Goal: Transaction & Acquisition: Book appointment/travel/reservation

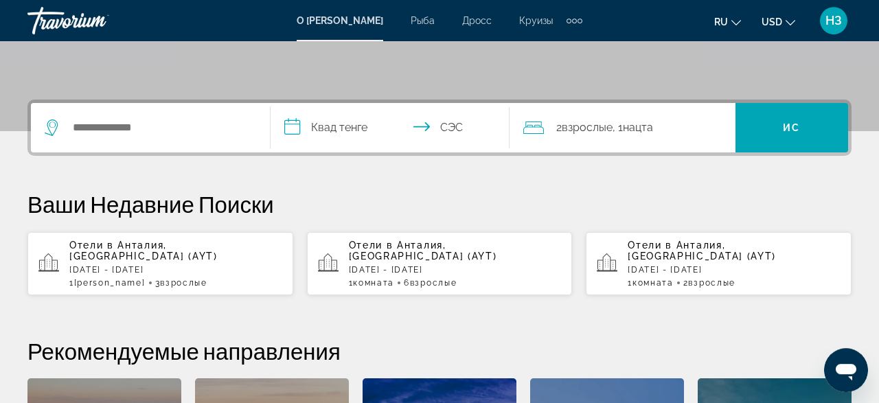
scroll to position [286, 0]
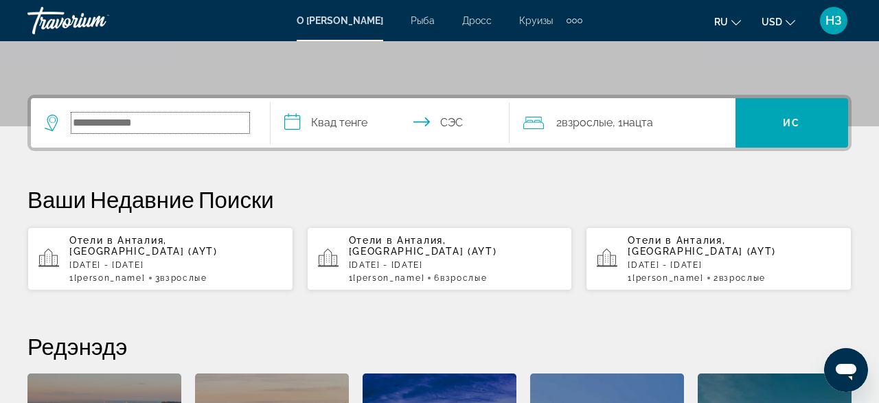
click at [101, 124] on input "Поиск места назначения отеля" at bounding box center [160, 123] width 178 height 21
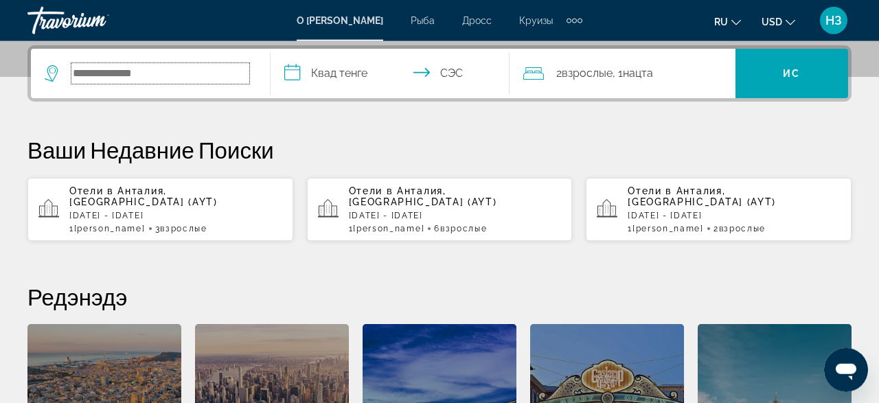
scroll to position [335, 0]
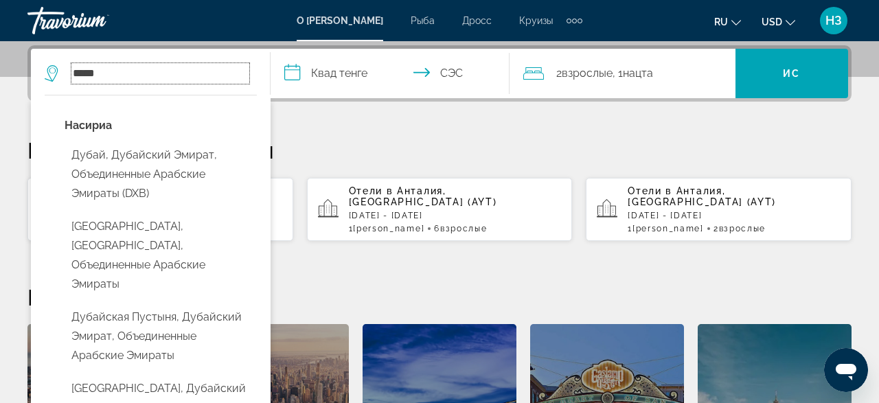
type input "*****"
click at [290, 75] on input "**********" at bounding box center [392, 76] width 245 height 54
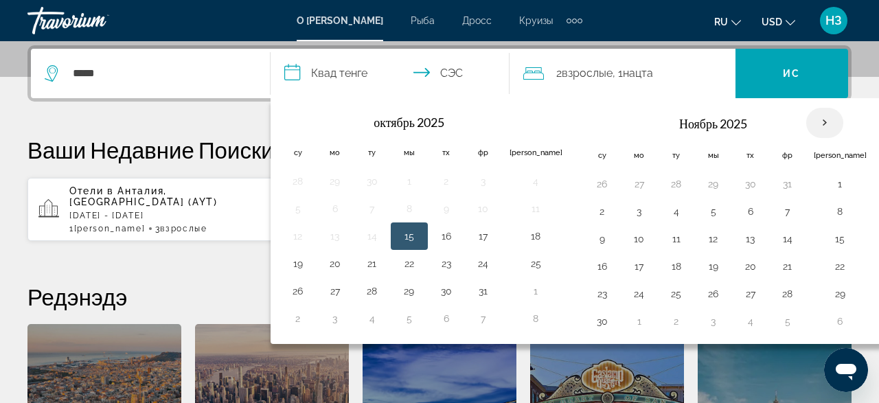
click at [806, 124] on th "В следующем месяце" at bounding box center [824, 123] width 37 height 30
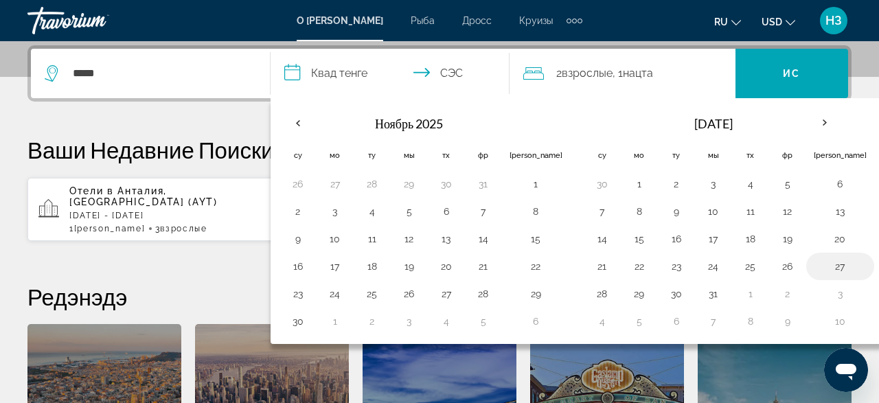
click at [813, 267] on button "27" at bounding box center [839, 266] width 53 height 19
click at [591, 293] on button "28" at bounding box center [602, 293] width 22 height 19
type input "**********"
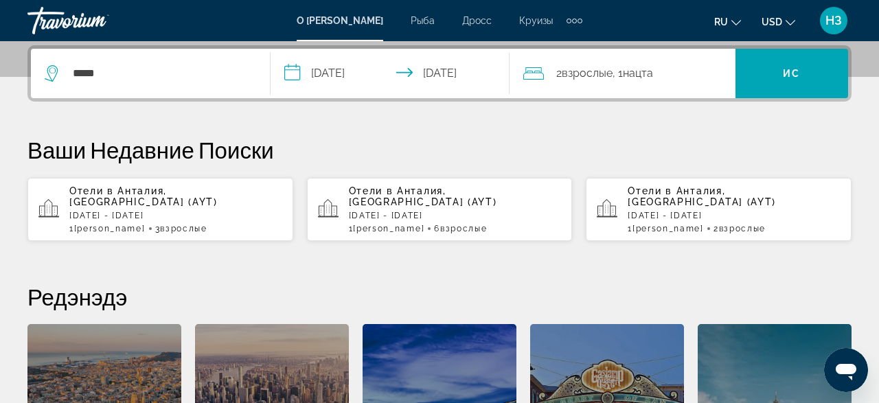
click at [332, 201] on icon "Основной контент" at bounding box center [328, 209] width 21 height 21
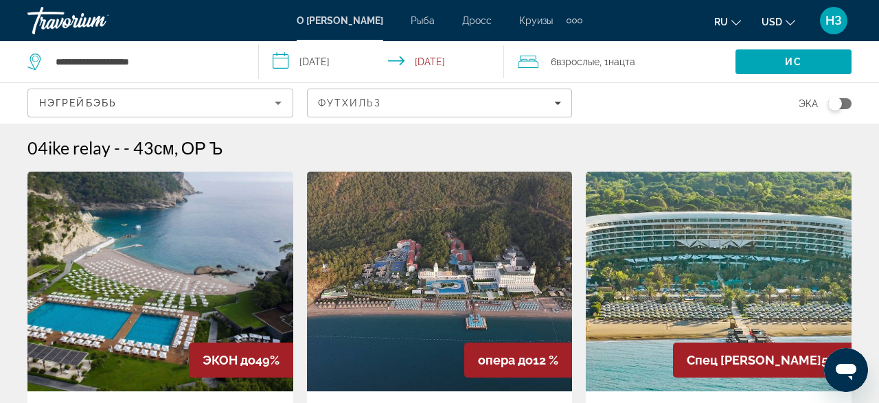
click at [278, 62] on input "**********" at bounding box center [384, 63] width 251 height 45
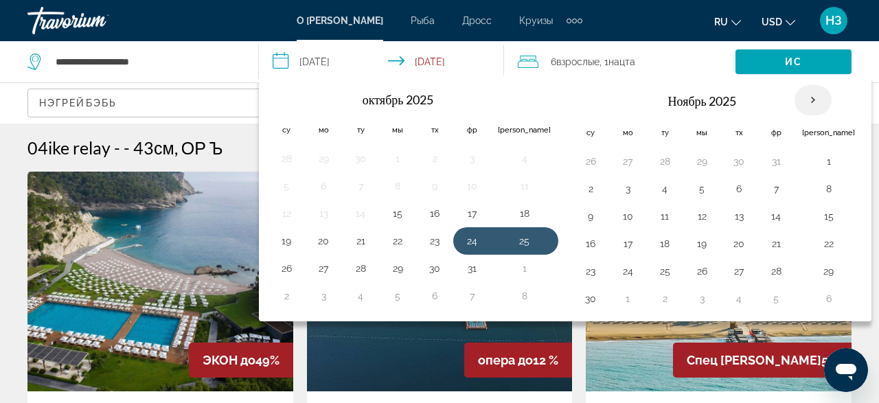
click at [794, 100] on th "В следующем месяце" at bounding box center [812, 100] width 37 height 30
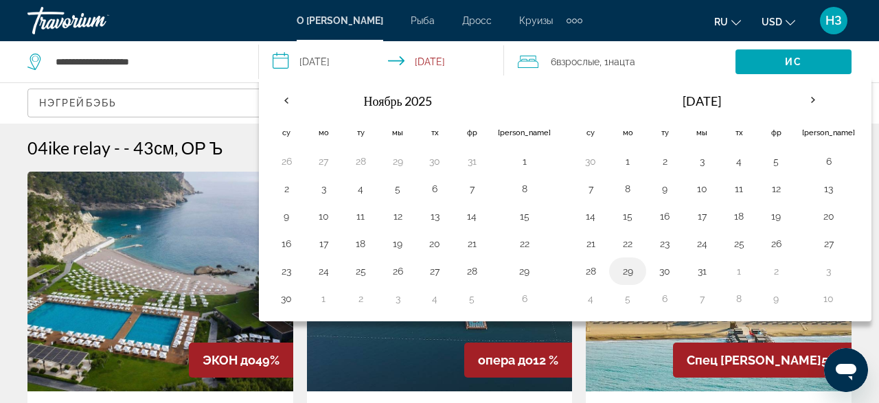
click at [616, 272] on button "29" at bounding box center [627, 271] width 22 height 19
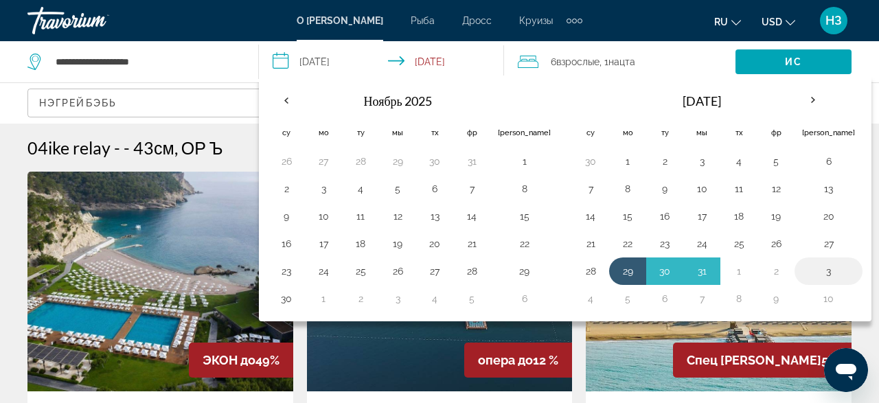
click at [802, 266] on button "3" at bounding box center [828, 271] width 53 height 19
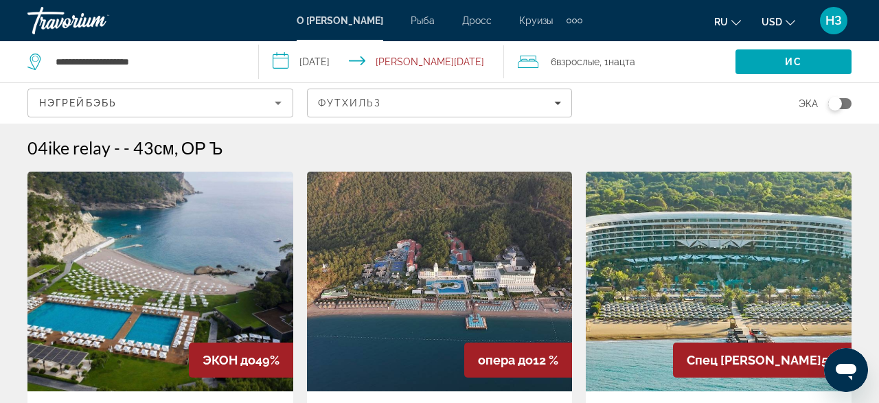
type input "**********"
drag, startPoint x: 528, startPoint y: 61, endPoint x: 535, endPoint y: 65, distance: 8.0
click at [529, 61] on icon "Путешественники: 6 взрослых, 0 детей" at bounding box center [528, 62] width 21 height 12
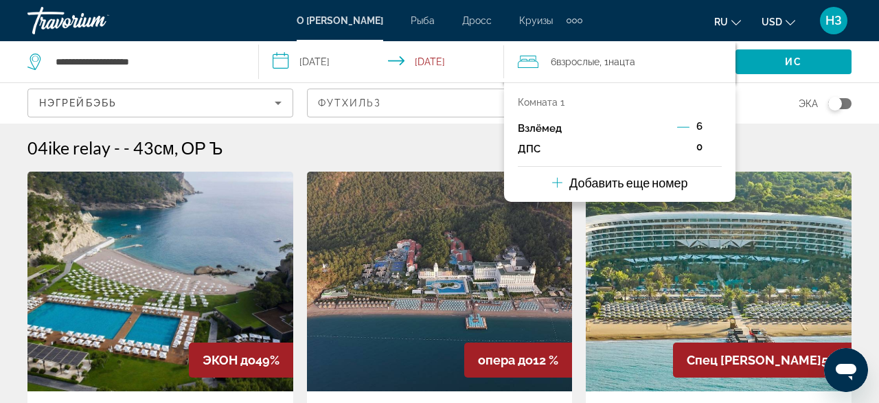
click at [682, 128] on icon "Декремент взрослых" at bounding box center [683, 127] width 12 height 12
click at [713, 148] on icon "Импульсные дети" at bounding box center [715, 147] width 12 height 16
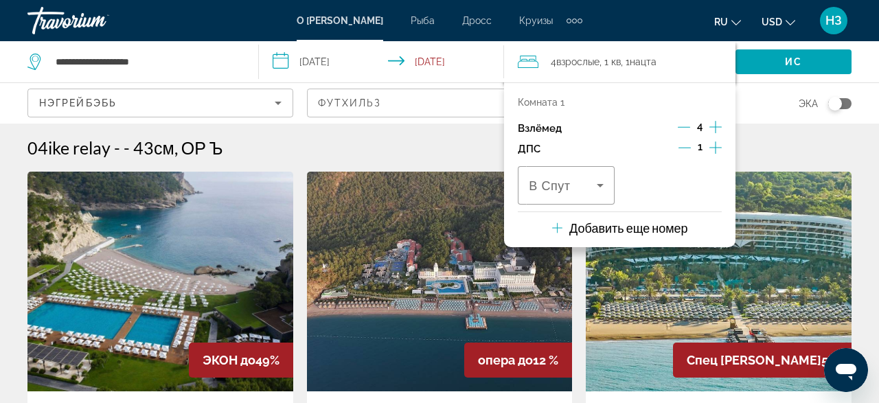
click at [687, 149] on icon "Демонтировать детей" at bounding box center [684, 147] width 12 height 12
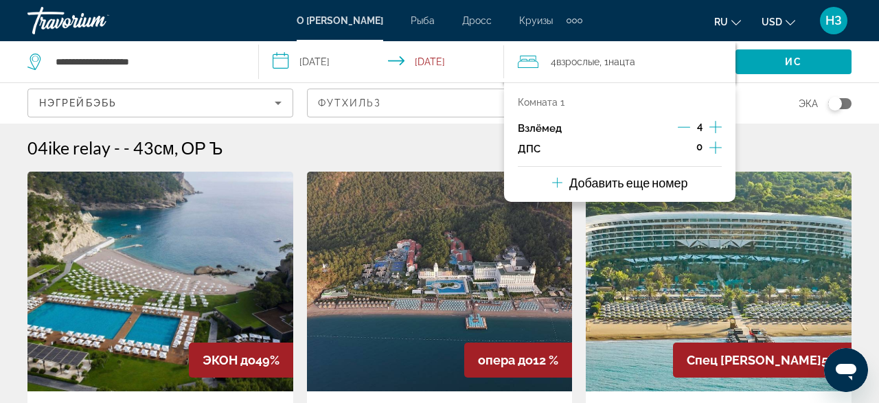
click at [712, 148] on icon "Импульсные дети" at bounding box center [715, 147] width 12 height 16
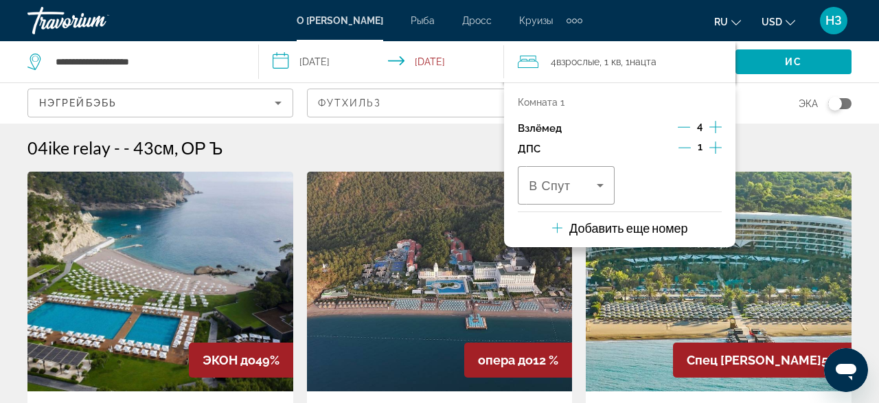
click at [609, 226] on p "Добавить еще номер" at bounding box center [628, 227] width 119 height 15
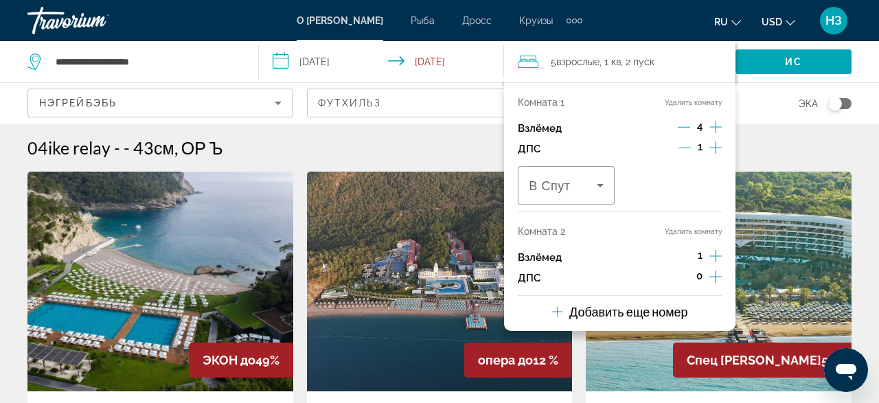
click at [698, 259] on span "1" at bounding box center [699, 255] width 5 height 11
click at [715, 257] on icon "Приращение взрослых" at bounding box center [715, 256] width 12 height 16
click at [681, 124] on icon "Декремент взрослых" at bounding box center [683, 127] width 12 height 12
click at [682, 124] on icon "Декремент взрослых" at bounding box center [683, 127] width 12 height 12
click at [714, 274] on icon "Импульсные дети" at bounding box center [715, 276] width 12 height 16
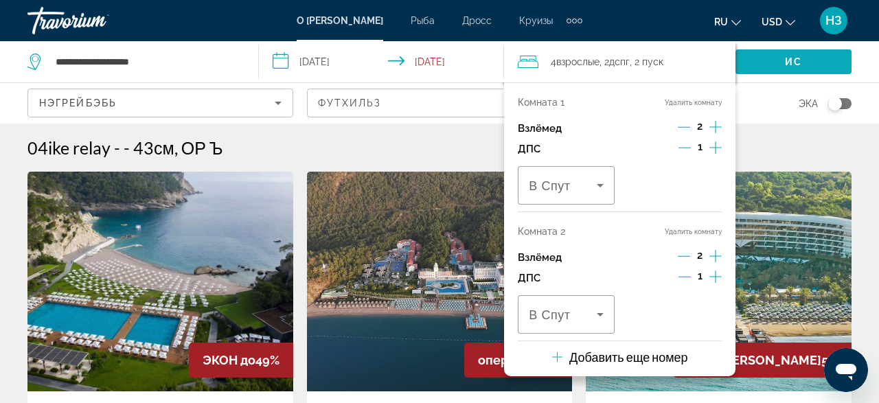
click at [784, 58] on span "Поиск" at bounding box center [793, 61] width 116 height 33
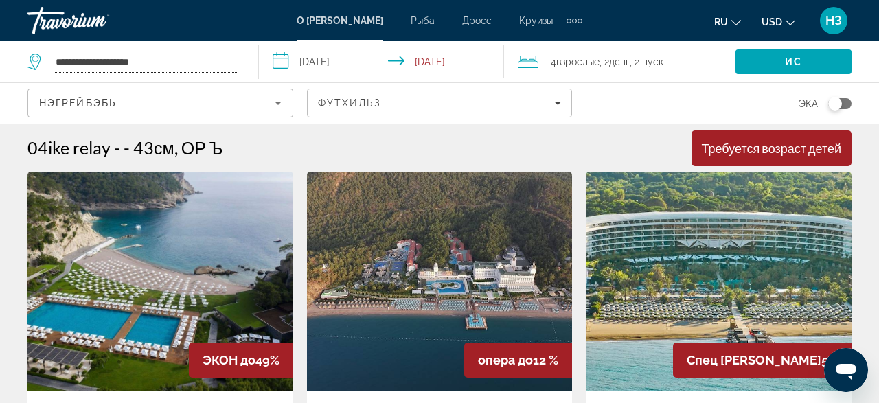
click at [153, 62] on input "**********" at bounding box center [145, 61] width 183 height 21
type input "*"
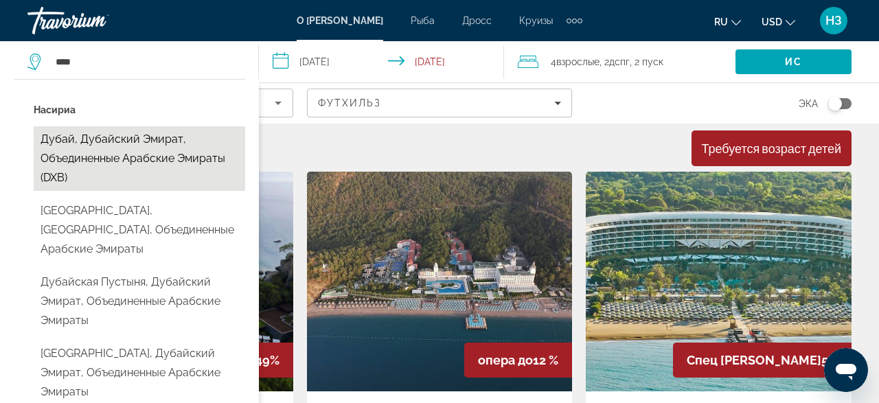
click at [176, 141] on button "Дубай, Дубайский Эмират, Объединенные Арабские Эмираты (DXB)" at bounding box center [139, 158] width 211 height 65
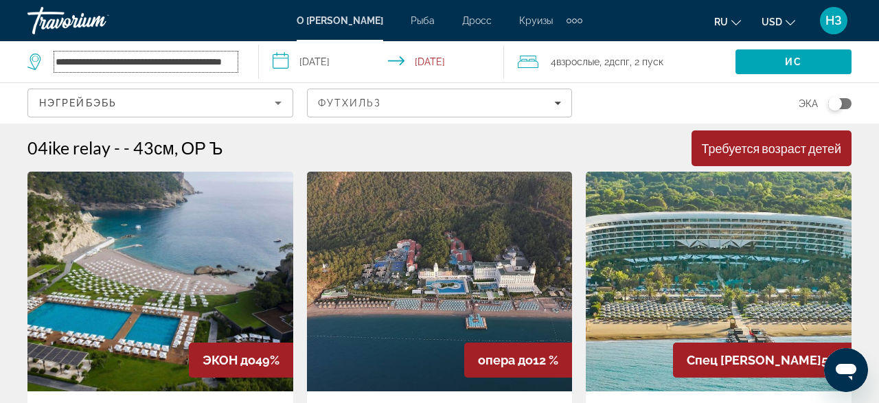
scroll to position [0, 37]
click at [798, 60] on span "Ис" at bounding box center [793, 61] width 17 height 11
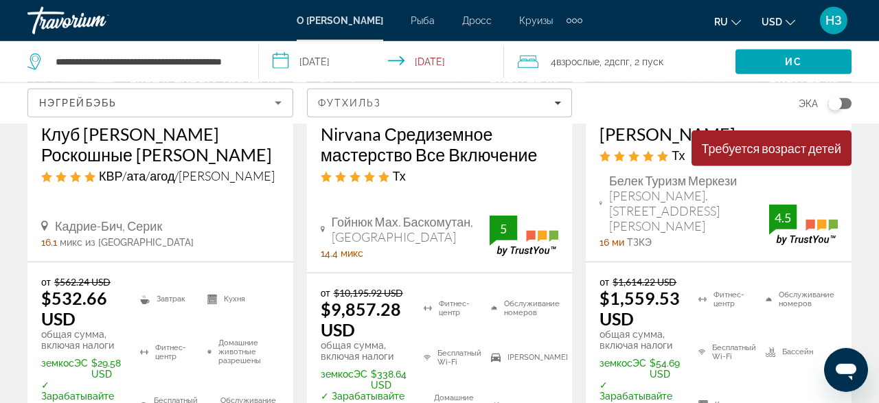
scroll to position [857, 0]
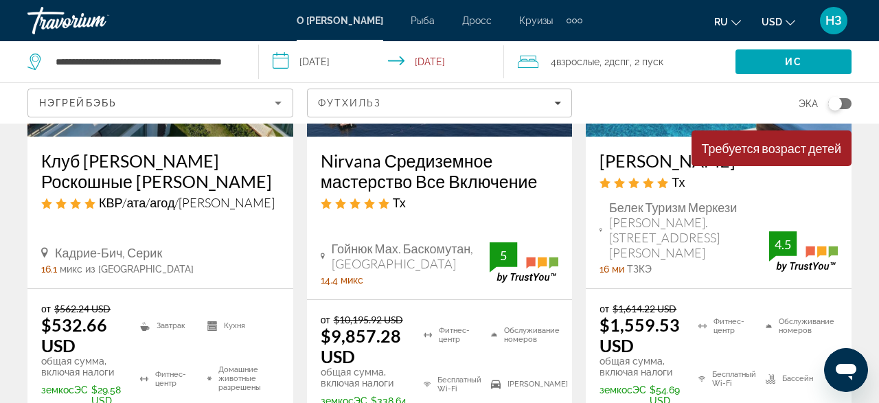
click at [244, 58] on app-destination-search "**********" at bounding box center [129, 61] width 259 height 41
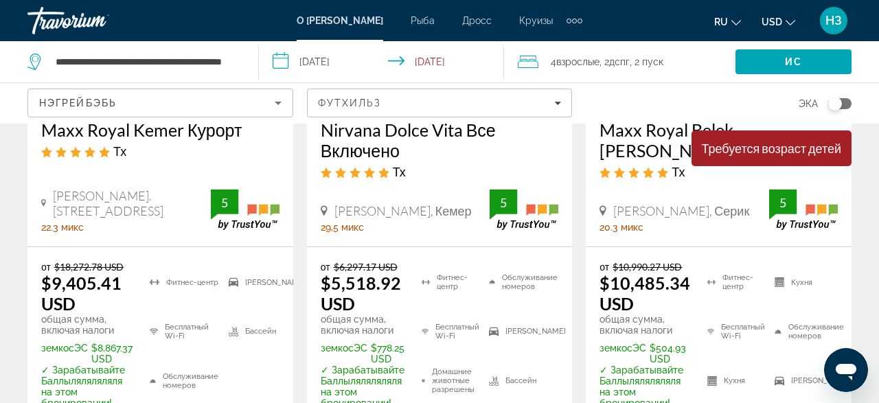
scroll to position [0, 0]
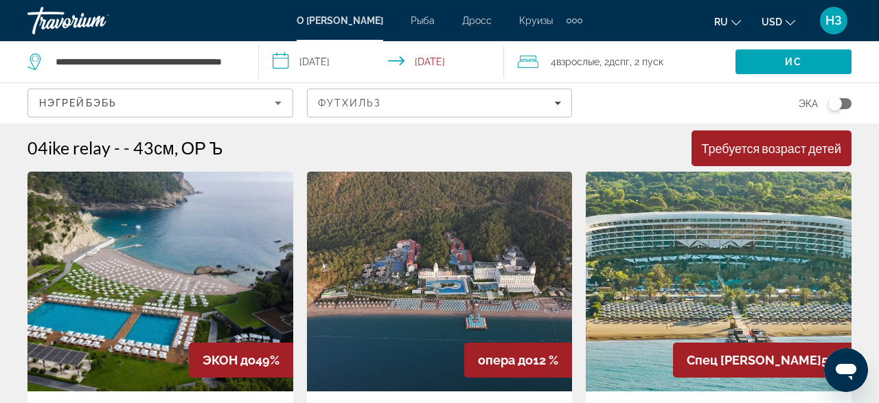
click at [242, 58] on div "**********" at bounding box center [135, 61] width 217 height 41
click at [236, 60] on div "**********" at bounding box center [135, 61] width 217 height 41
click at [776, 63] on span "Поиск" at bounding box center [793, 61] width 116 height 33
drag, startPoint x: 316, startPoint y: 82, endPoint x: 380, endPoint y: 128, distance: 79.6
click at [380, 86] on input "**********" at bounding box center [384, 63] width 251 height 45
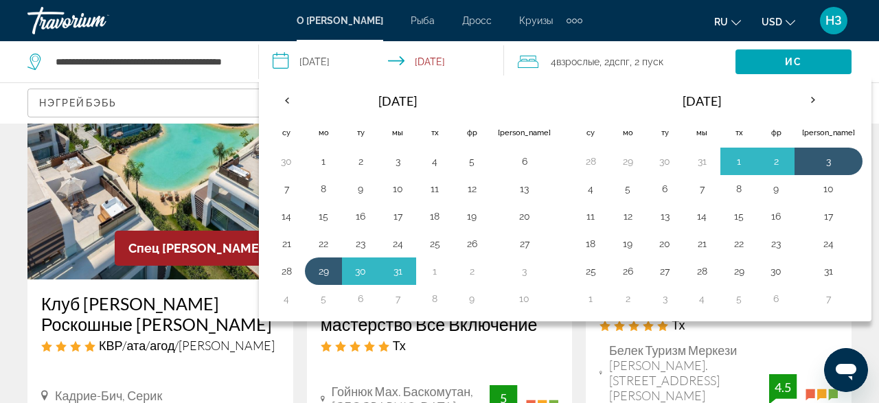
scroll to position [785, 0]
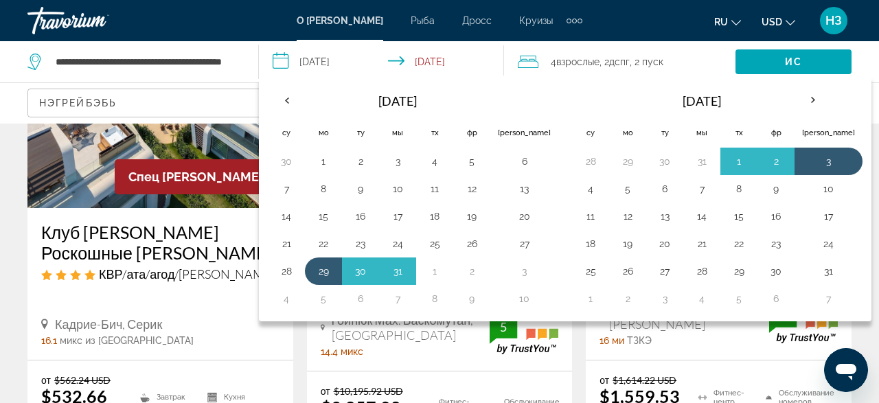
click at [250, 61] on app-destination-search "**********" at bounding box center [129, 61] width 259 height 41
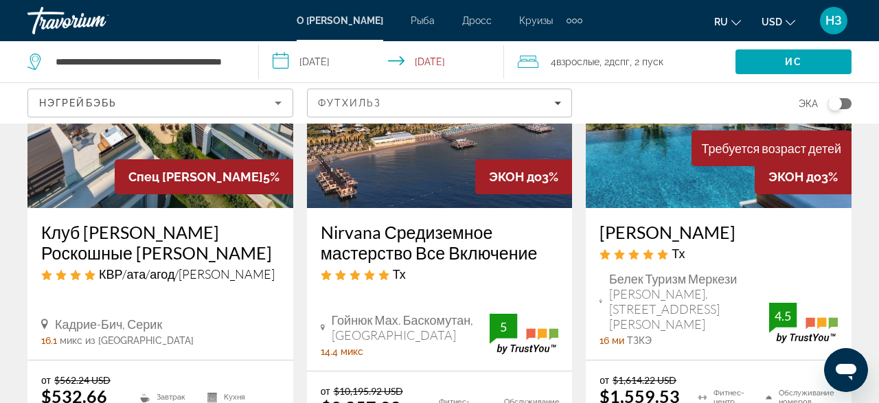
click at [241, 61] on div "**********" at bounding box center [135, 61] width 217 height 41
drag, startPoint x: 228, startPoint y: 57, endPoint x: 209, endPoint y: 61, distance: 19.0
click at [224, 58] on input "**********" at bounding box center [145, 61] width 183 height 21
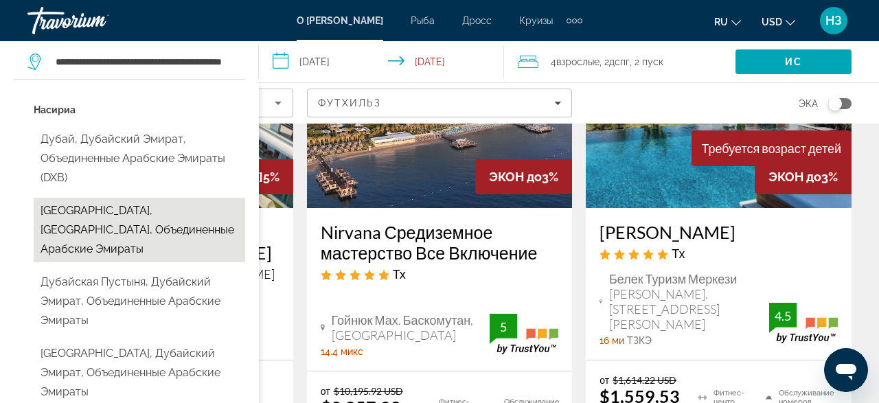
click at [200, 224] on button "Dubai Healthcare City, Дубай Эмират, Объединенные Арабские Эмираты" at bounding box center [139, 230] width 211 height 65
type input "**********"
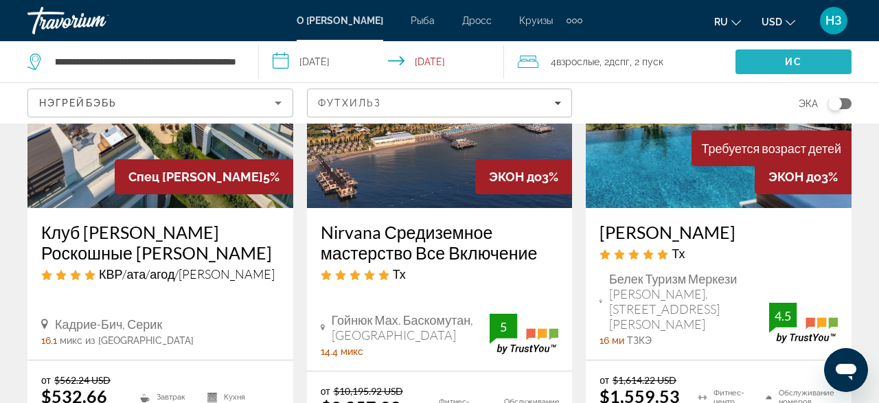
click at [783, 61] on span "Поиск" at bounding box center [793, 61] width 116 height 33
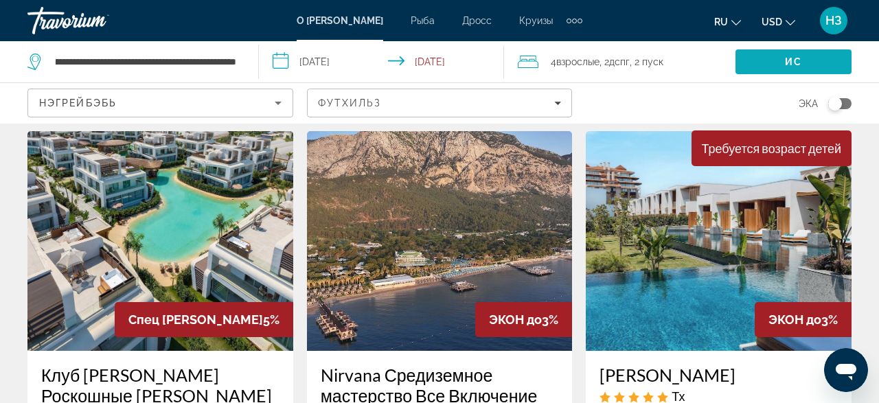
scroll to position [214, 0]
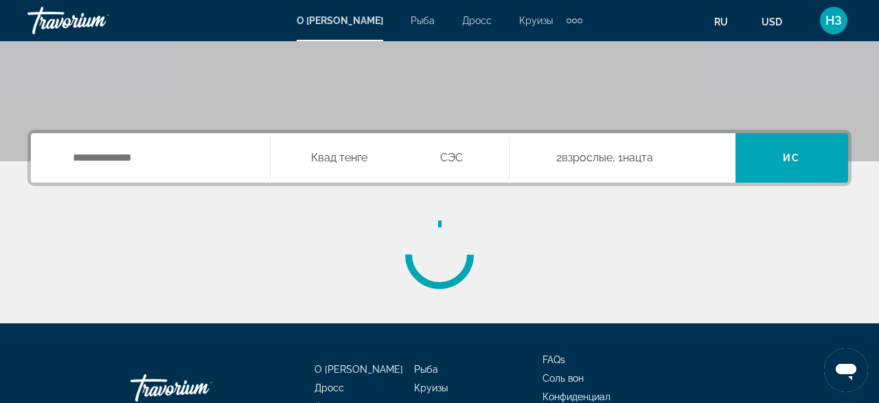
scroll to position [286, 0]
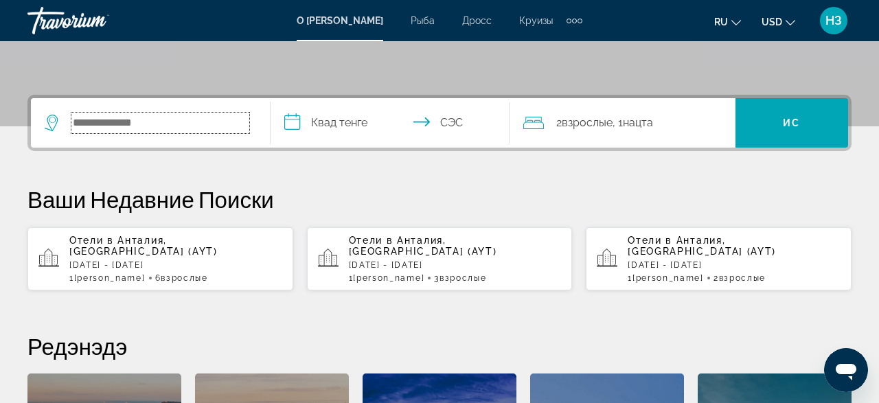
click at [159, 121] on input "Search hotel destination" at bounding box center [160, 123] width 178 height 21
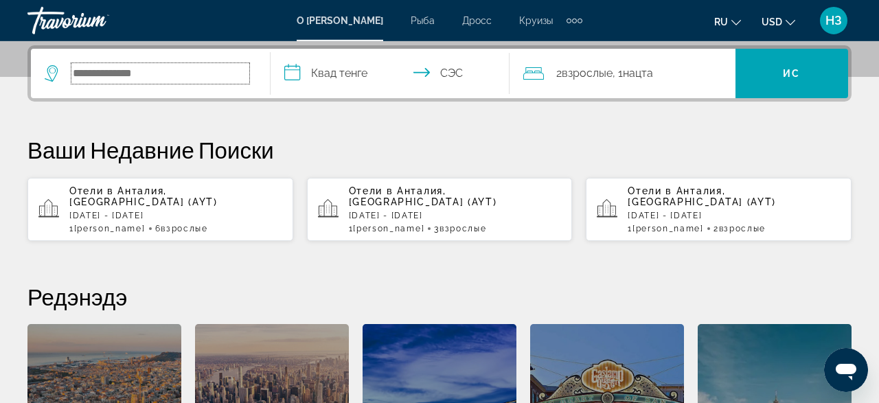
scroll to position [335, 0]
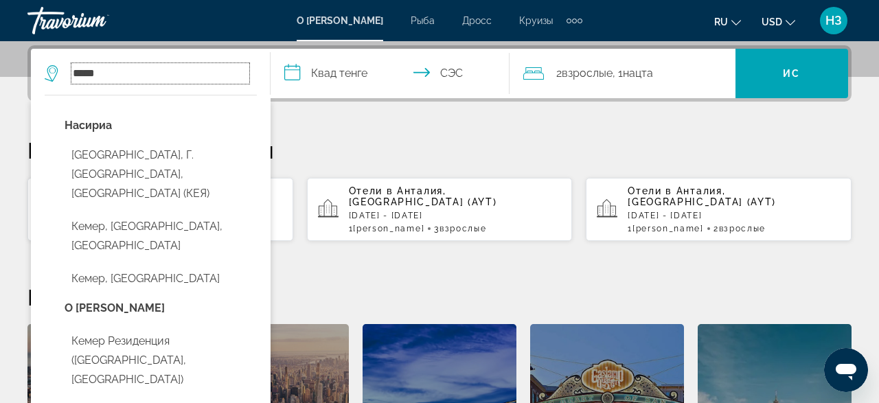
type input "*****"
click at [439, 224] on span "Взрослые" at bounding box center [462, 229] width 47 height 10
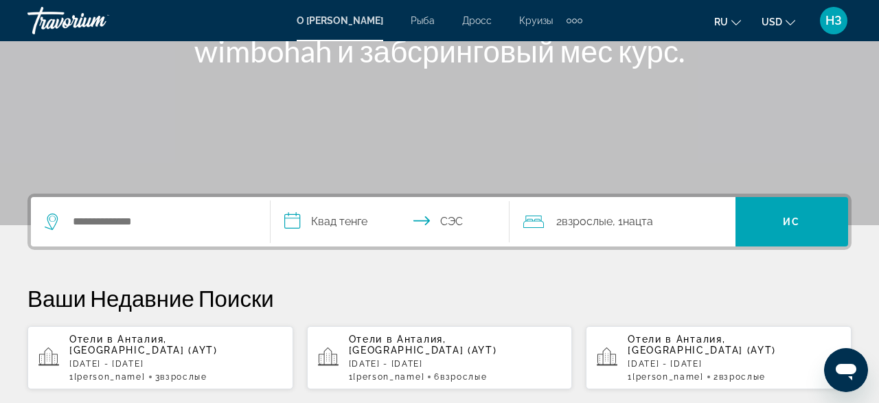
scroll to position [214, 0]
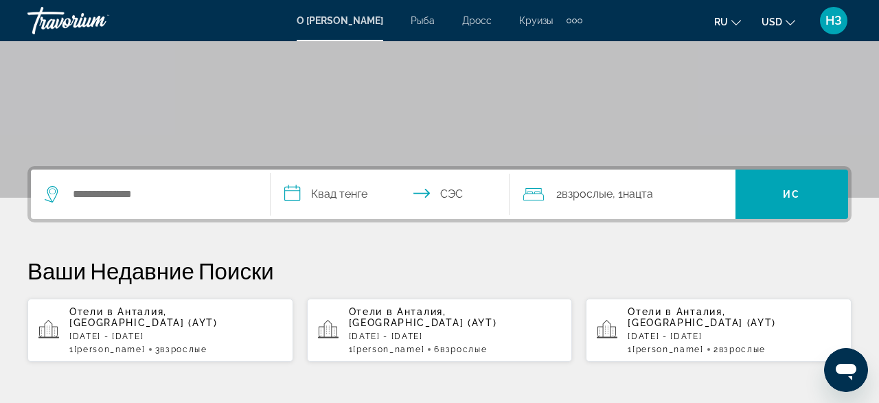
click at [163, 331] on div "Отели в [GEOGRAPHIC_DATA], [GEOGRAPHIC_DATA] (AYT) [DATE] - [DATE] 1 Комтэ [PER…" at bounding box center [175, 330] width 213 height 48
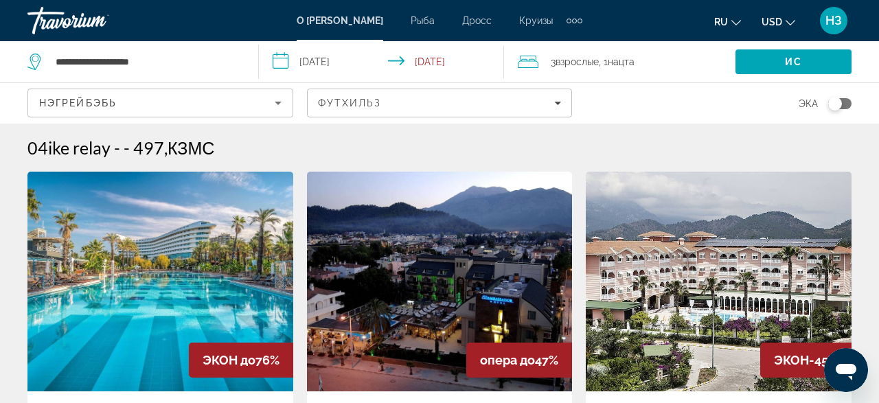
click at [537, 60] on icon "Путешественники: 3 взрослых, 0 детей" at bounding box center [528, 62] width 21 height 16
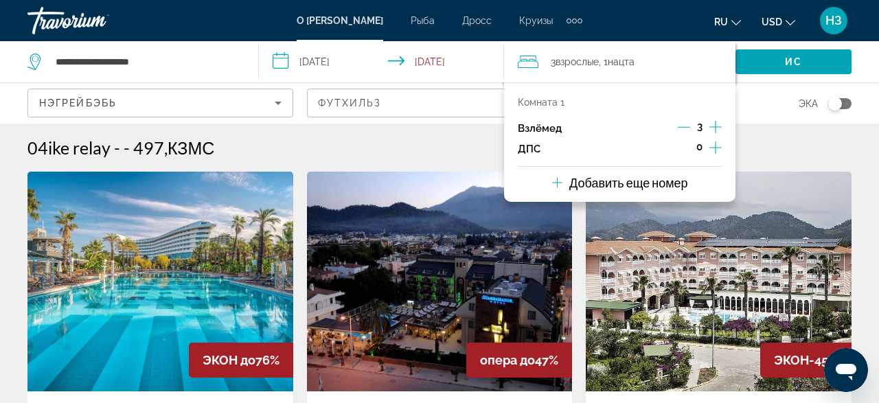
click at [682, 127] on icon "Декремент взрослых" at bounding box center [683, 127] width 12 height 1
click at [663, 186] on p "Добавить еще номер" at bounding box center [628, 182] width 119 height 15
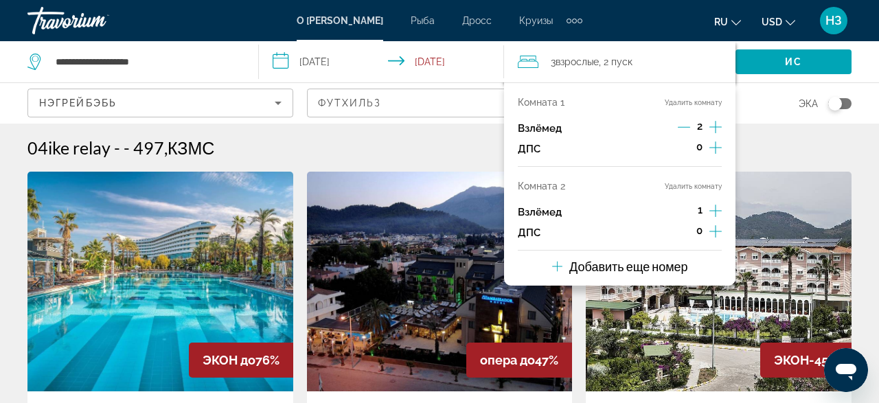
click at [717, 211] on icon "Приращение взрослых" at bounding box center [715, 211] width 12 height 12
click at [638, 267] on p "Добавить еще номер" at bounding box center [628, 266] width 119 height 15
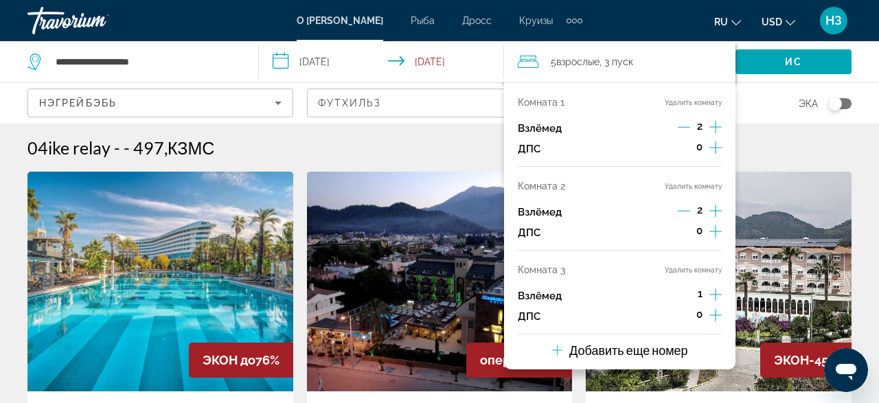
click at [710, 293] on icon "Приращение взрослых" at bounding box center [715, 294] width 12 height 16
click at [796, 156] on div "04ike relay - - 497, КЗМС" at bounding box center [439, 147] width 824 height 21
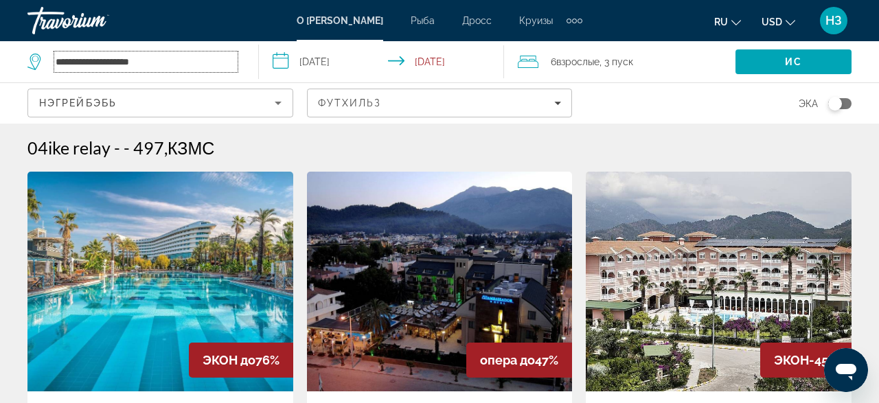
click at [160, 62] on input "**********" at bounding box center [145, 61] width 183 height 21
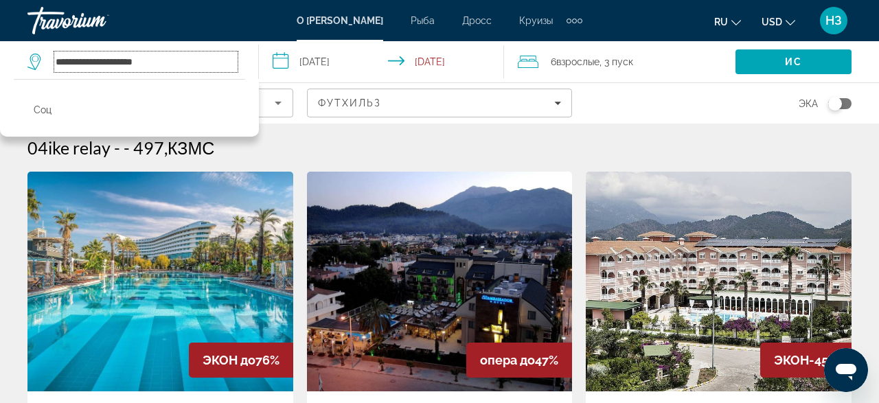
type input "**********"
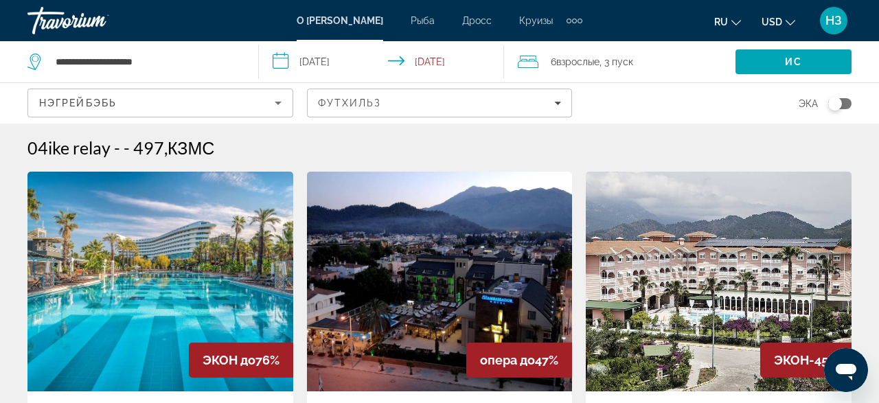
click at [702, 105] on div "Эка" at bounding box center [718, 103] width 266 height 40
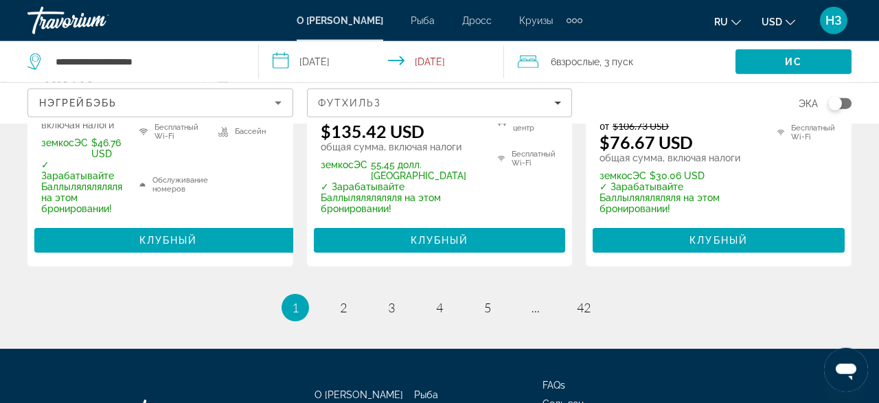
scroll to position [2356, 0]
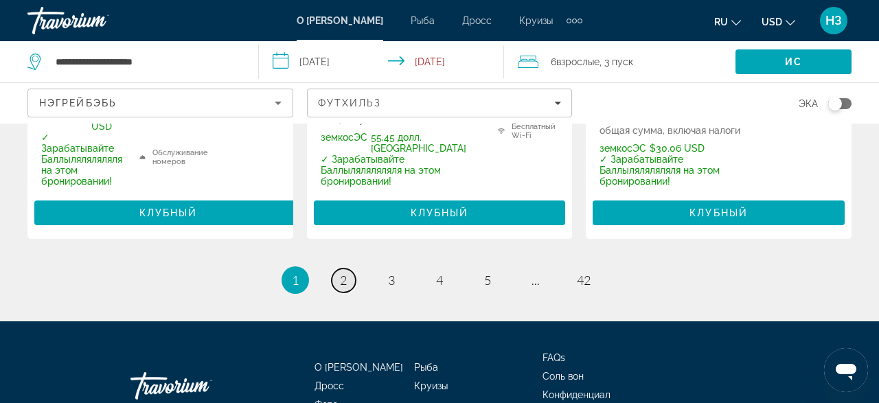
click at [345, 273] on span "2" at bounding box center [343, 280] width 7 height 15
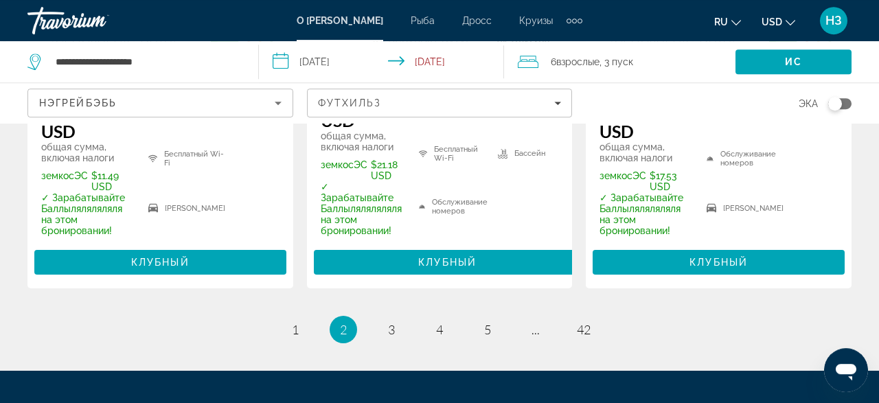
scroll to position [2284, 0]
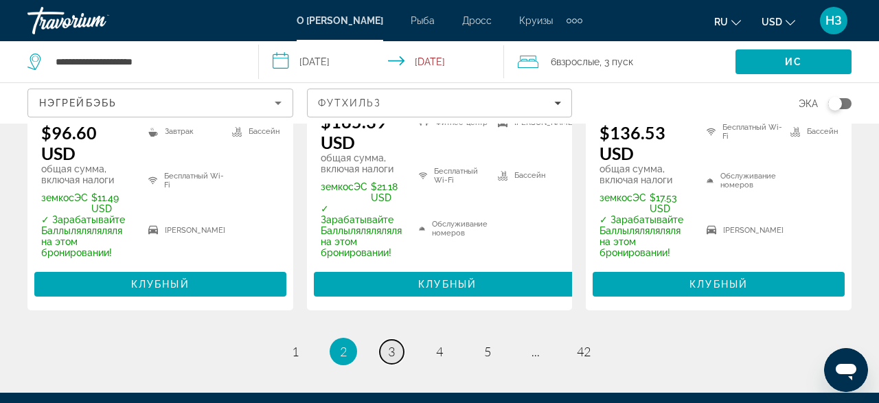
click at [392, 344] on span "3" at bounding box center [391, 351] width 7 height 15
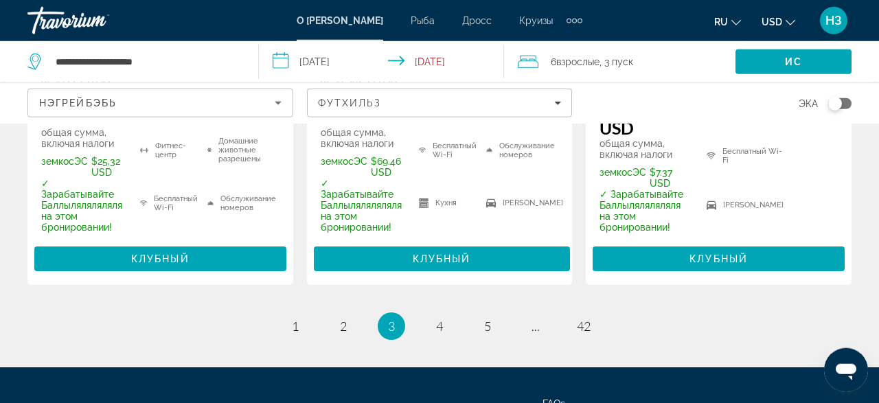
scroll to position [2356, 0]
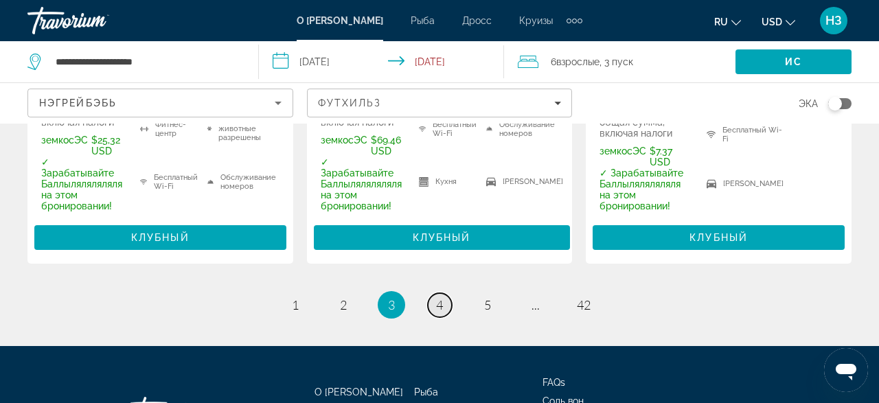
click at [440, 297] on span "4" at bounding box center [439, 304] width 7 height 15
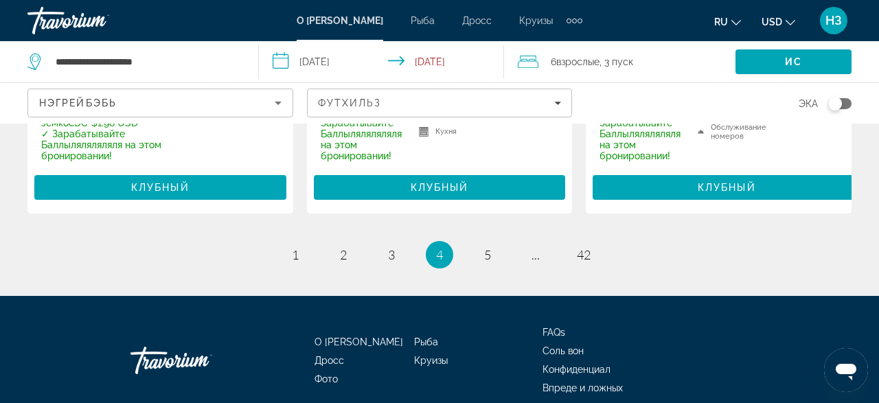
scroll to position [2417, 0]
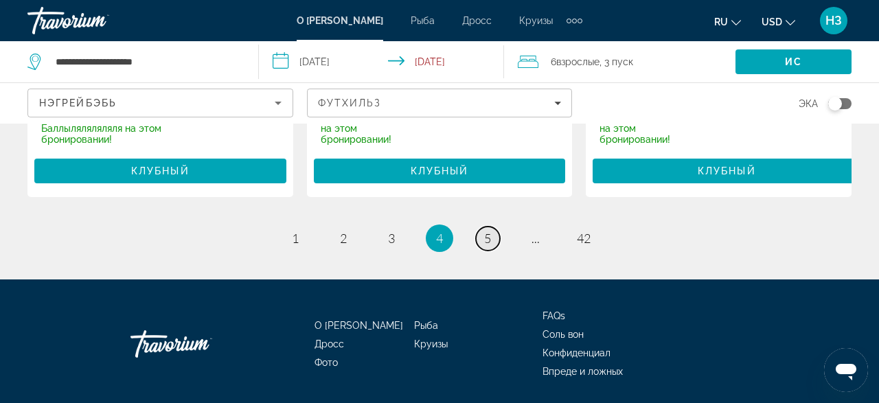
click at [485, 231] on span "5" at bounding box center [487, 238] width 7 height 15
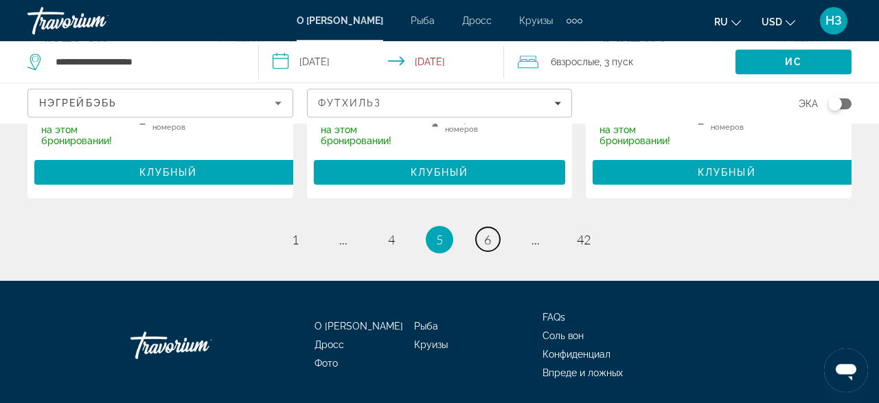
scroll to position [2336, 0]
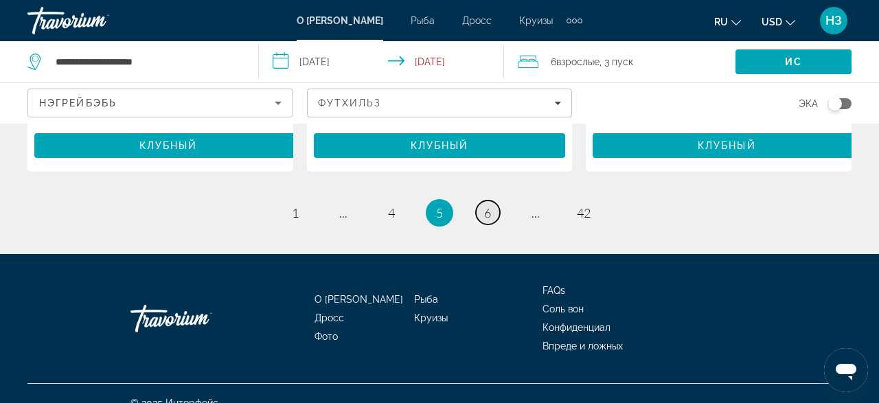
click at [491, 200] on link "страница 6" at bounding box center [488, 212] width 24 height 24
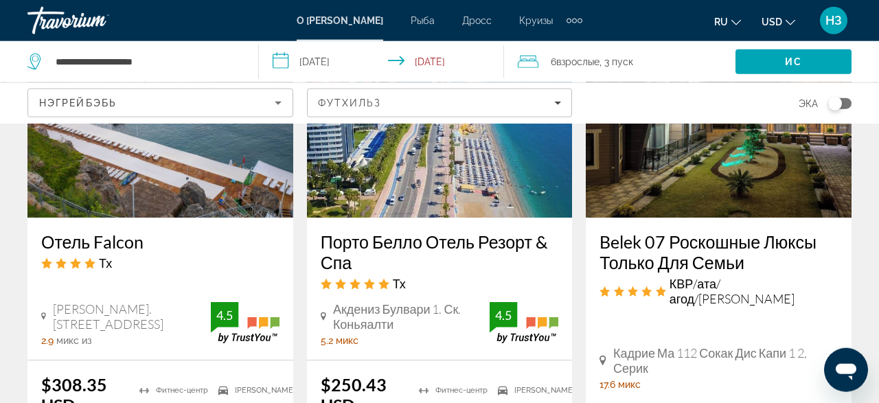
scroll to position [2142, 0]
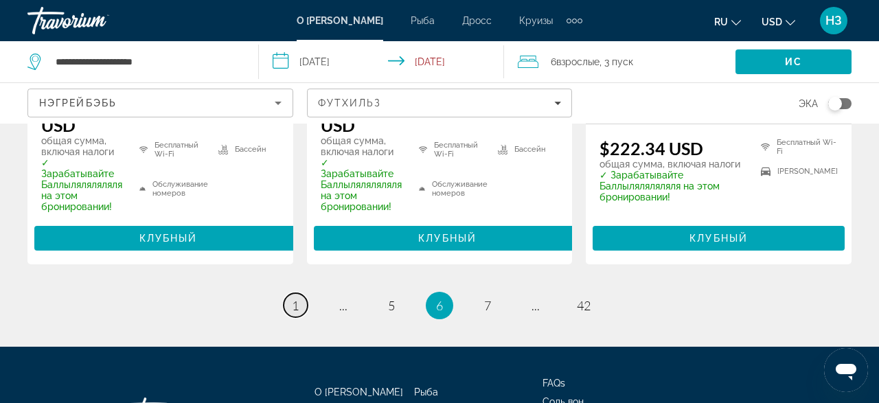
click at [292, 293] on link "страница 1" at bounding box center [295, 305] width 24 height 24
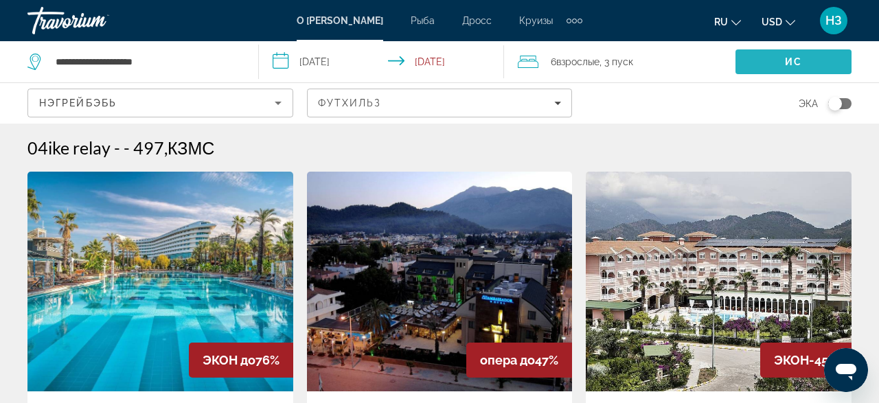
click at [791, 61] on span "Ис" at bounding box center [793, 61] width 17 height 11
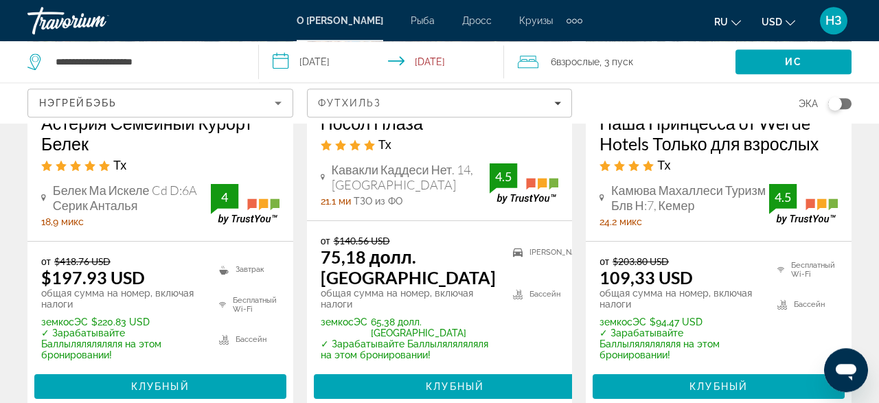
scroll to position [286, 0]
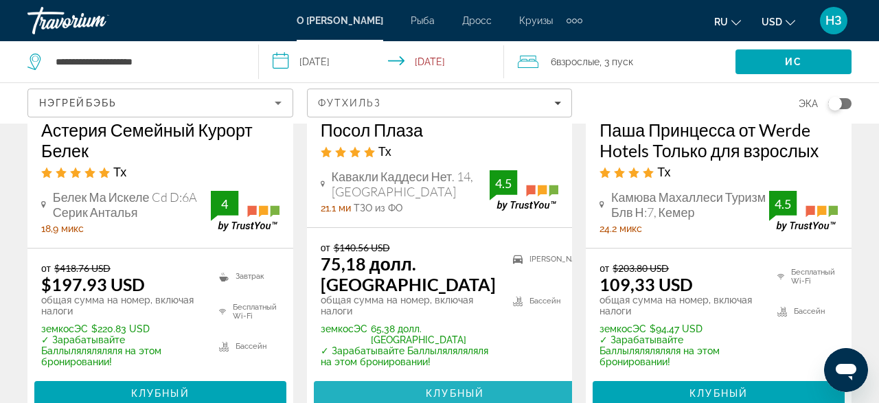
click at [461, 396] on span "Клубный" at bounding box center [455, 393] width 58 height 11
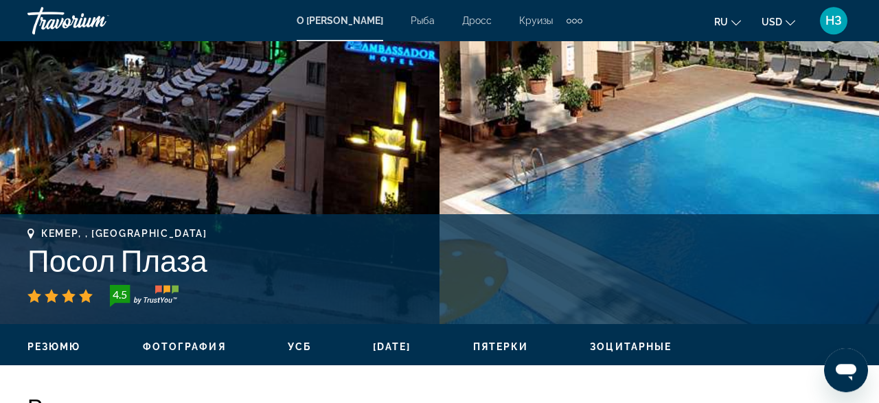
scroll to position [286, 0]
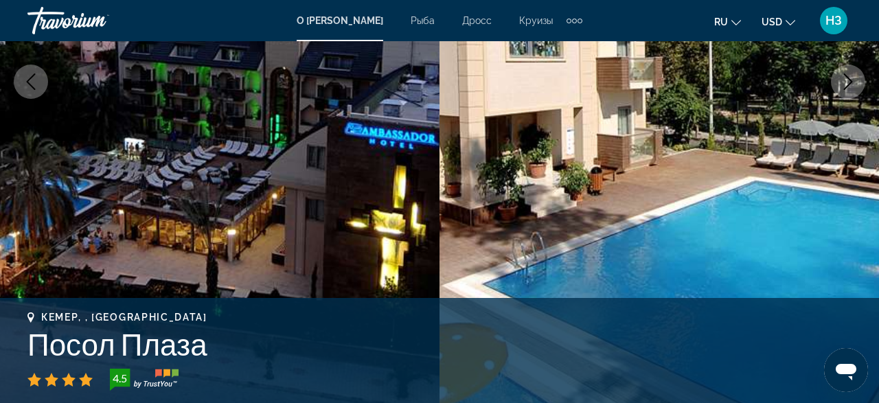
click at [695, 271] on img "Основной контент" at bounding box center [658, 82] width 439 height 652
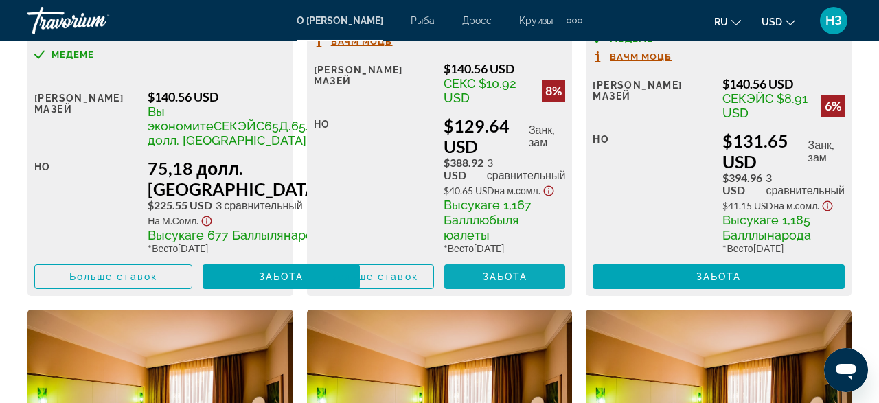
scroll to position [2570, 0]
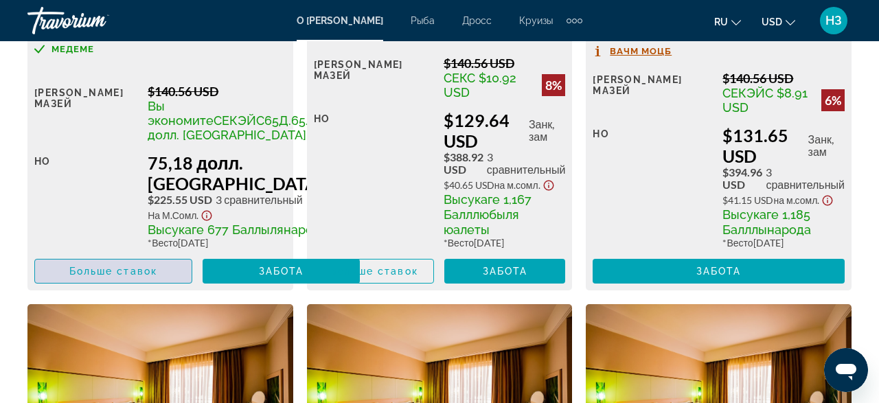
click at [128, 266] on span "Больше ставок" at bounding box center [113, 271] width 88 height 11
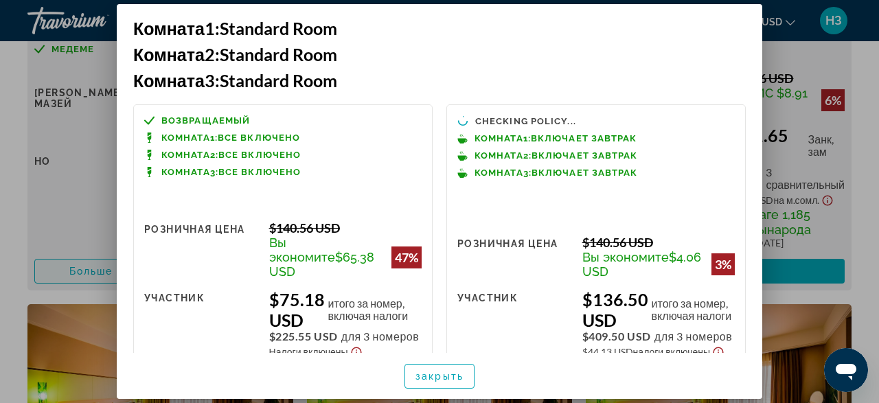
scroll to position [0, 0]
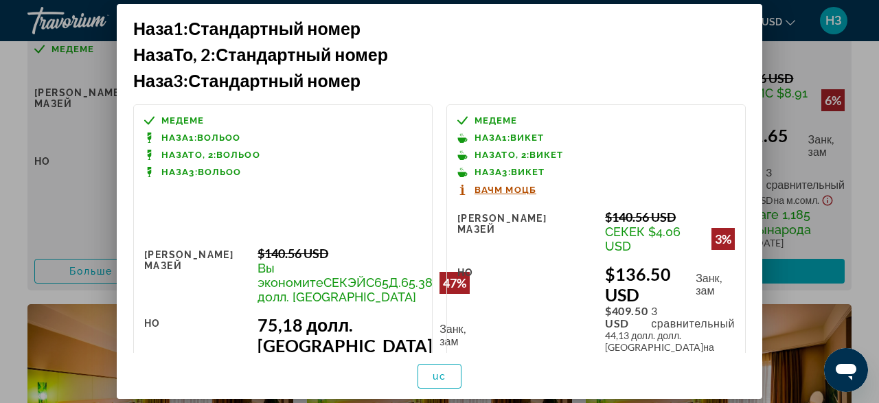
click at [85, 159] on div at bounding box center [439, 201] width 879 height 403
